Goal: Navigation & Orientation: Find specific page/section

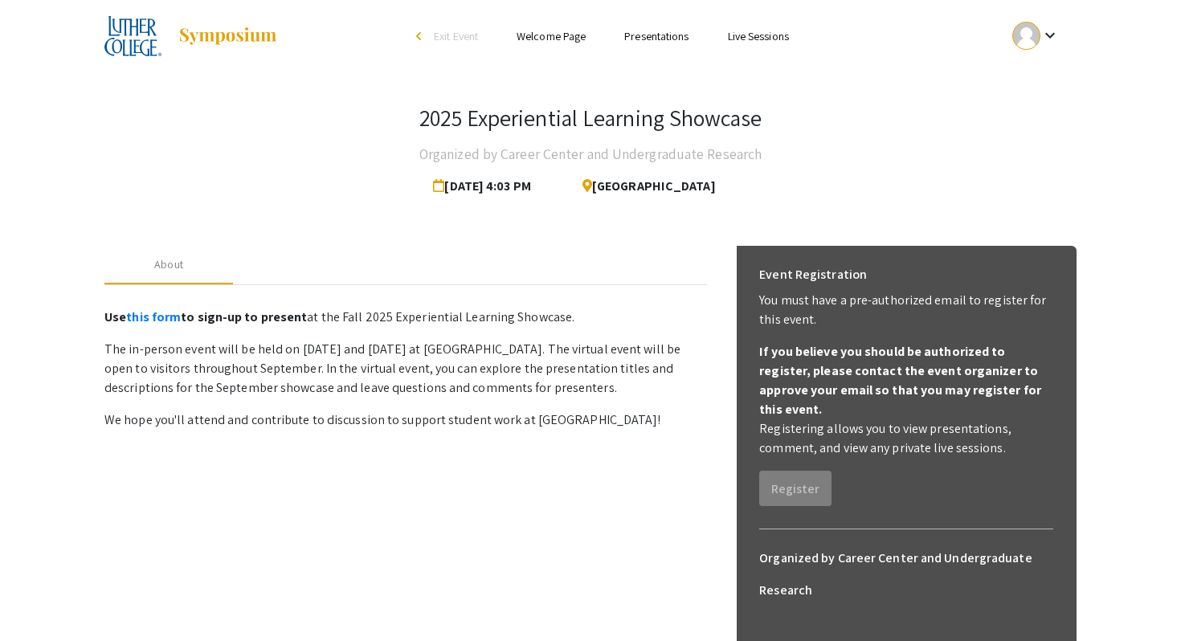
click at [541, 32] on link "Welcome Page" at bounding box center [551, 36] width 69 height 14
click at [644, 38] on link "Presentations" at bounding box center [656, 36] width 64 height 14
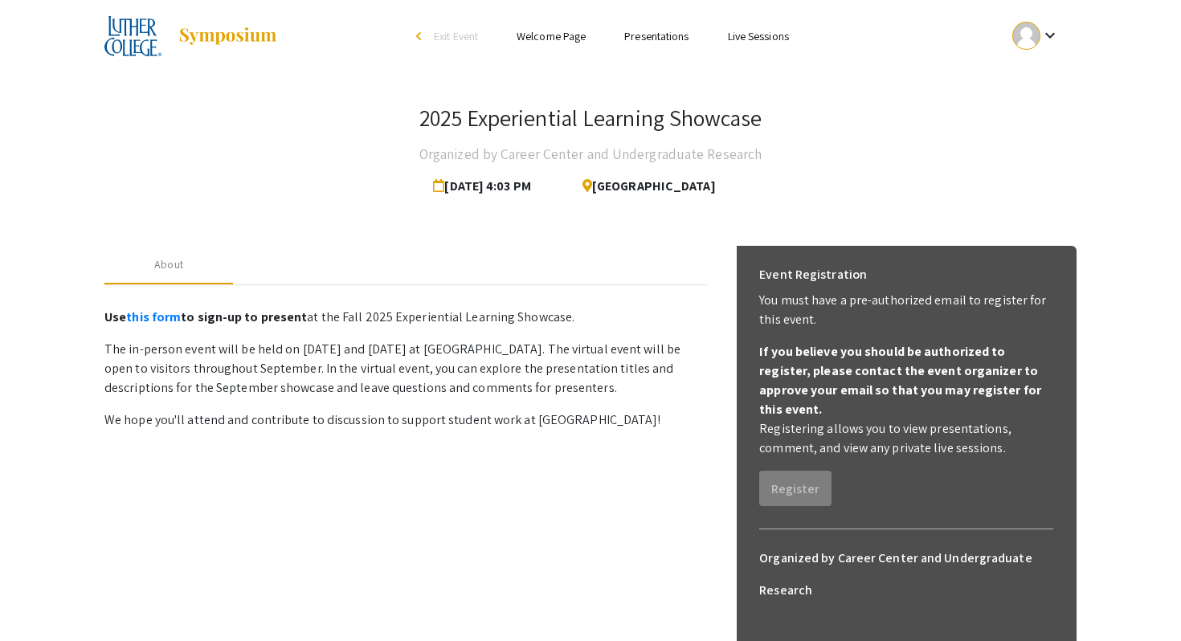
click at [644, 38] on link "Presentations" at bounding box center [656, 36] width 64 height 14
click at [667, 36] on link "Presentations" at bounding box center [656, 36] width 64 height 14
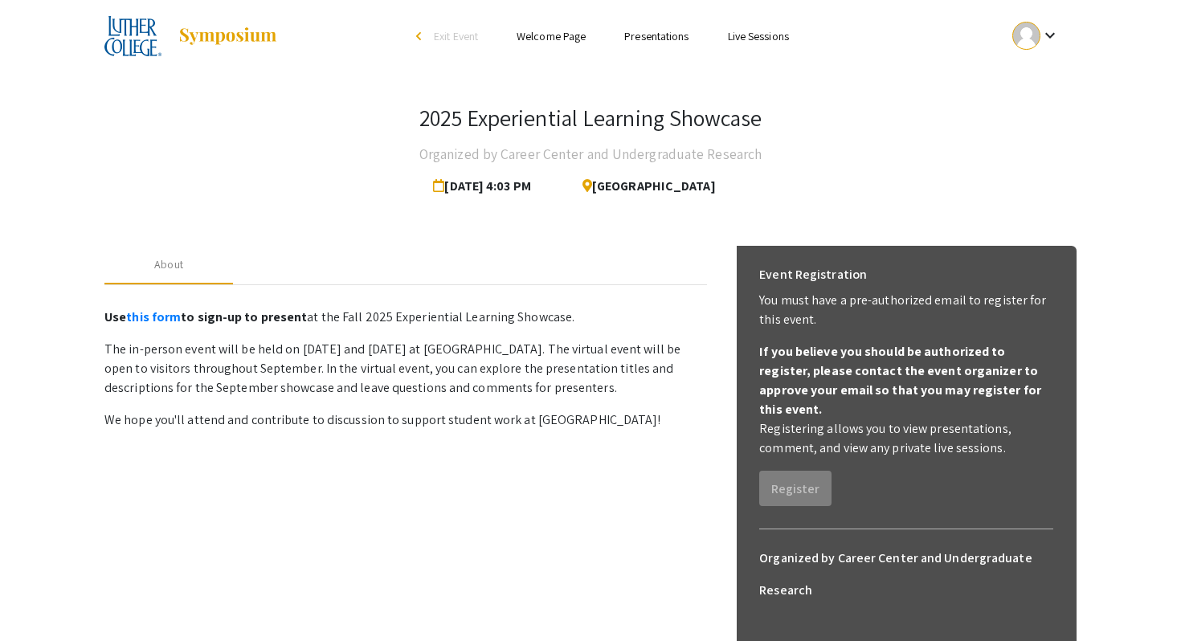
click at [667, 36] on link "Presentations" at bounding box center [656, 36] width 64 height 14
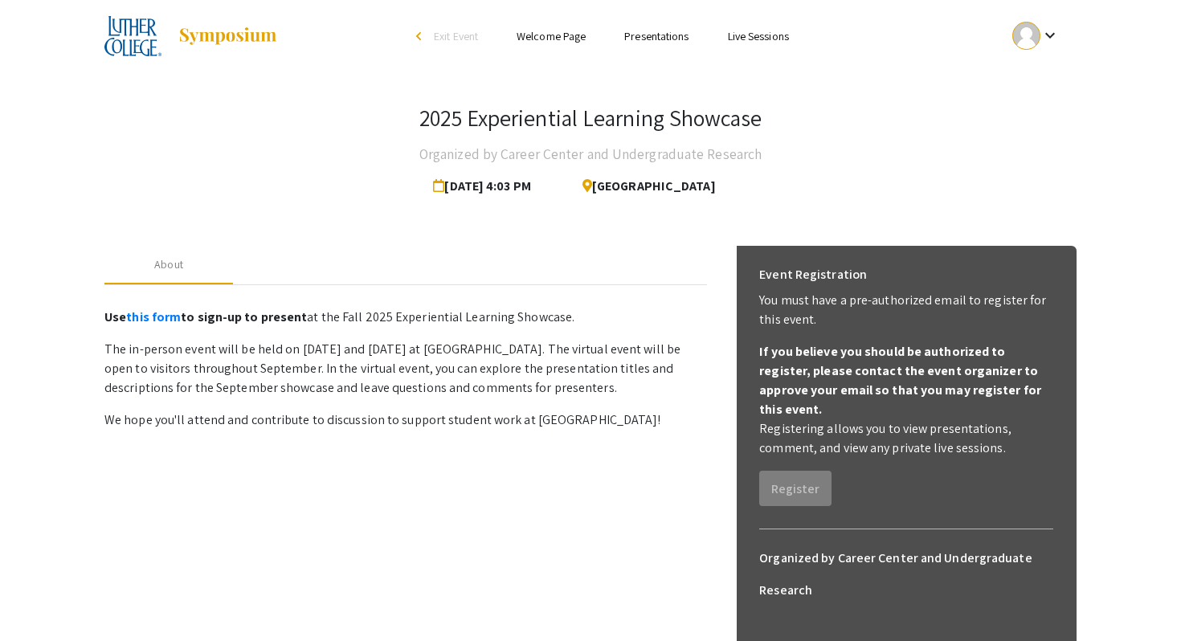
click at [667, 36] on link "Presentations" at bounding box center [656, 36] width 64 height 14
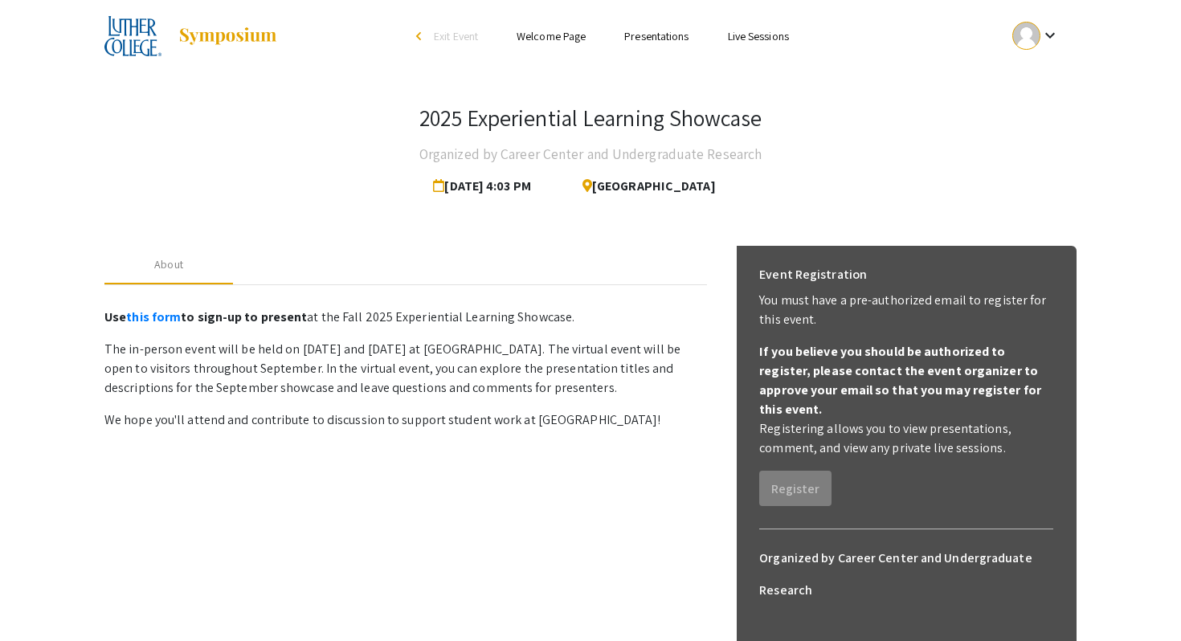
click at [1041, 37] on mat-icon "keyboard_arrow_down" at bounding box center [1049, 35] width 19 height 19
click at [1046, 123] on button "My Submissions" at bounding box center [1044, 118] width 99 height 39
